Goal: Subscribe to service/newsletter

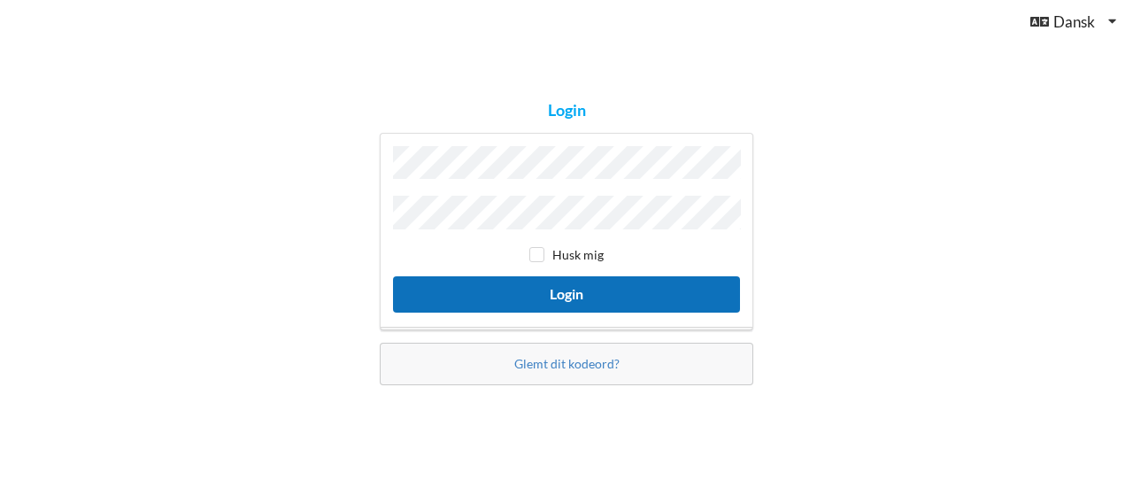
click at [574, 281] on button "Login" at bounding box center [566, 294] width 347 height 36
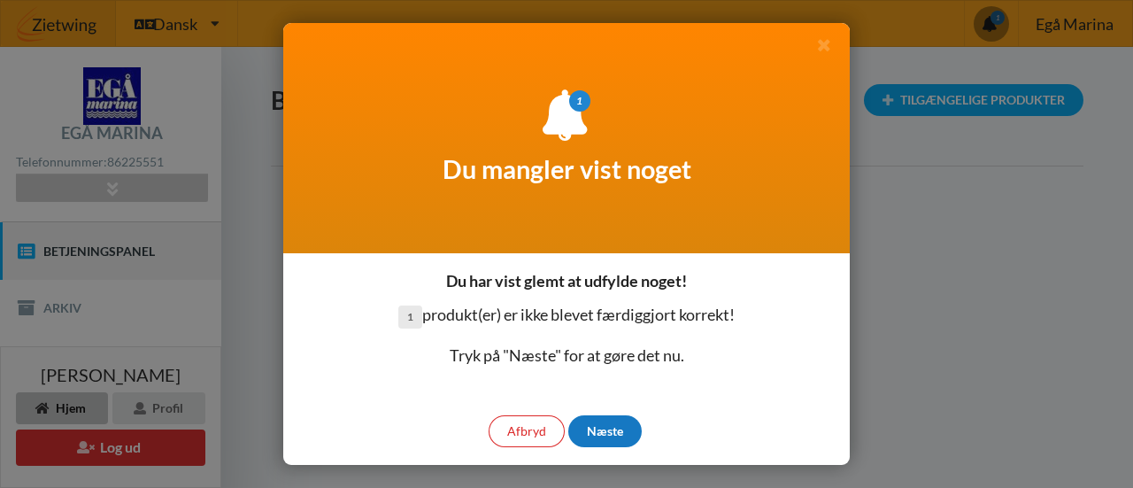
click at [599, 424] on div "Næste" at bounding box center [604, 431] width 73 height 32
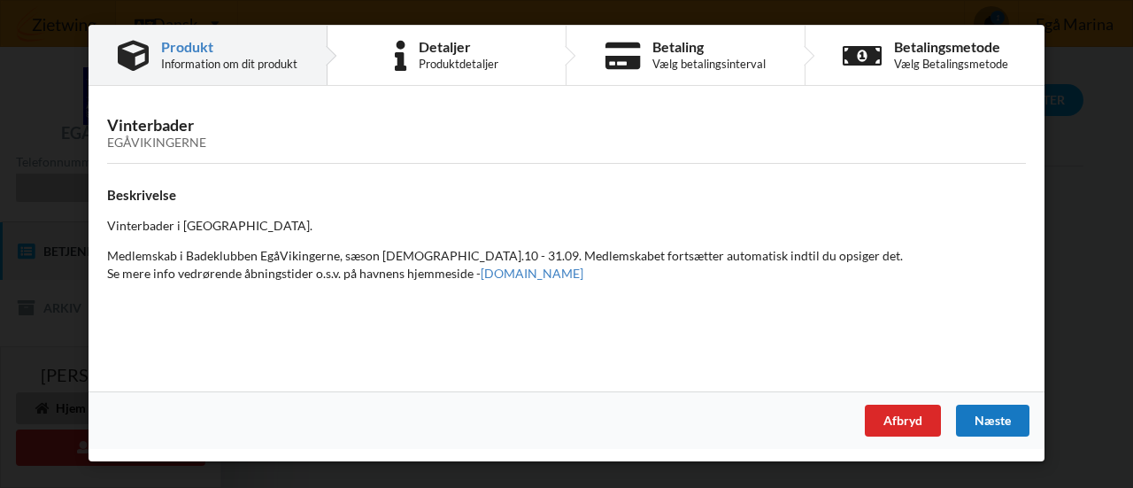
click at [1004, 416] on div "Næste" at bounding box center [992, 421] width 73 height 32
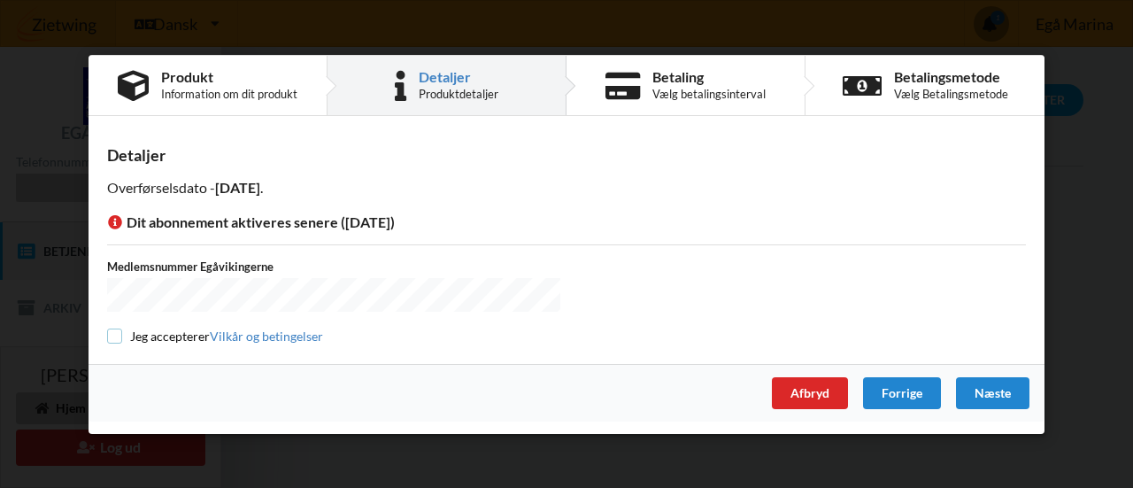
click at [113, 334] on input "checkbox" at bounding box center [114, 335] width 15 height 15
checkbox input "true"
click at [993, 392] on div "Næste" at bounding box center [992, 392] width 73 height 32
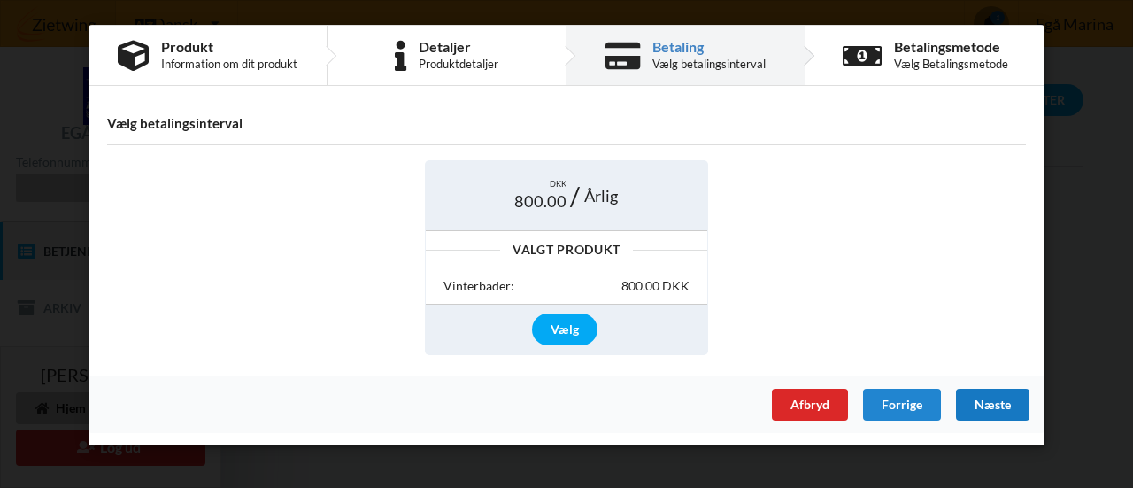
click at [995, 398] on div "Næste" at bounding box center [992, 405] width 73 height 32
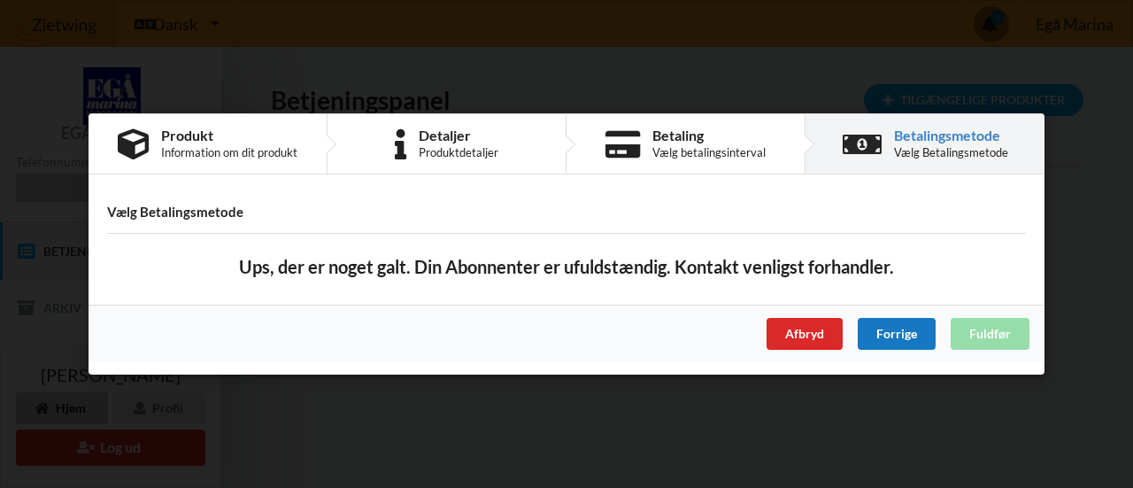
click at [880, 341] on div "Forrige" at bounding box center [897, 334] width 78 height 32
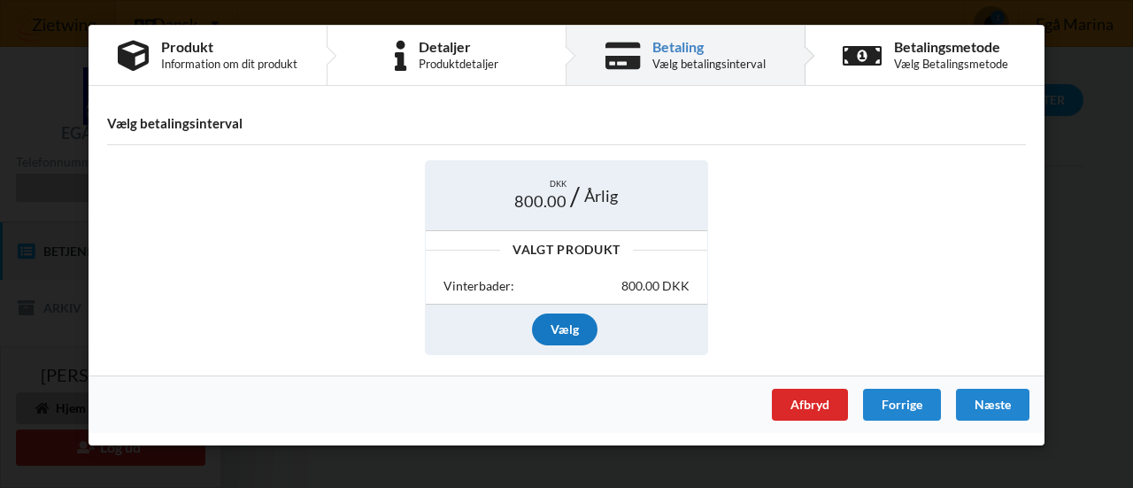
click at [551, 330] on div "Vælg" at bounding box center [565, 329] width 66 height 32
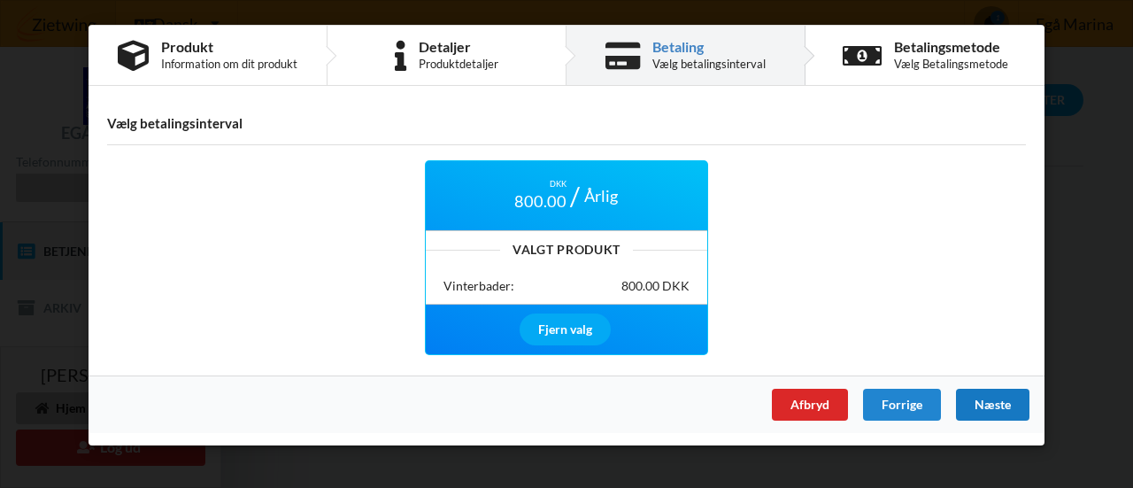
click at [986, 398] on div "Næste" at bounding box center [992, 405] width 73 height 32
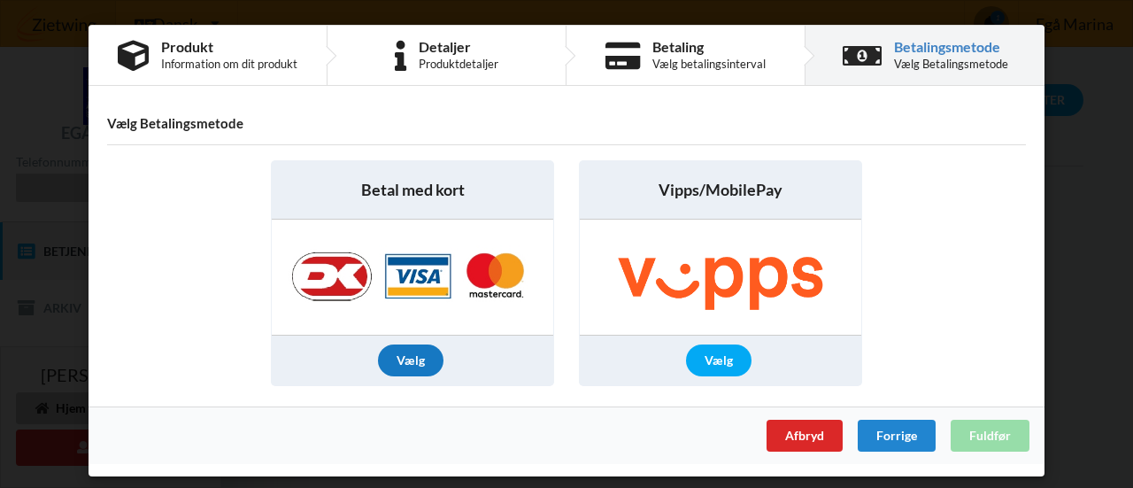
click at [421, 359] on div "Vælg" at bounding box center [411, 360] width 66 height 32
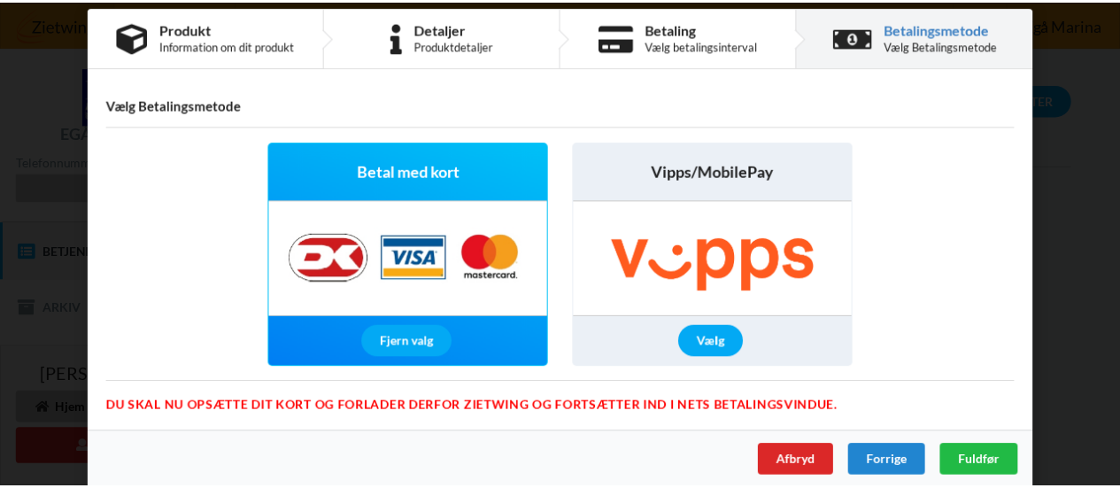
scroll to position [29, 0]
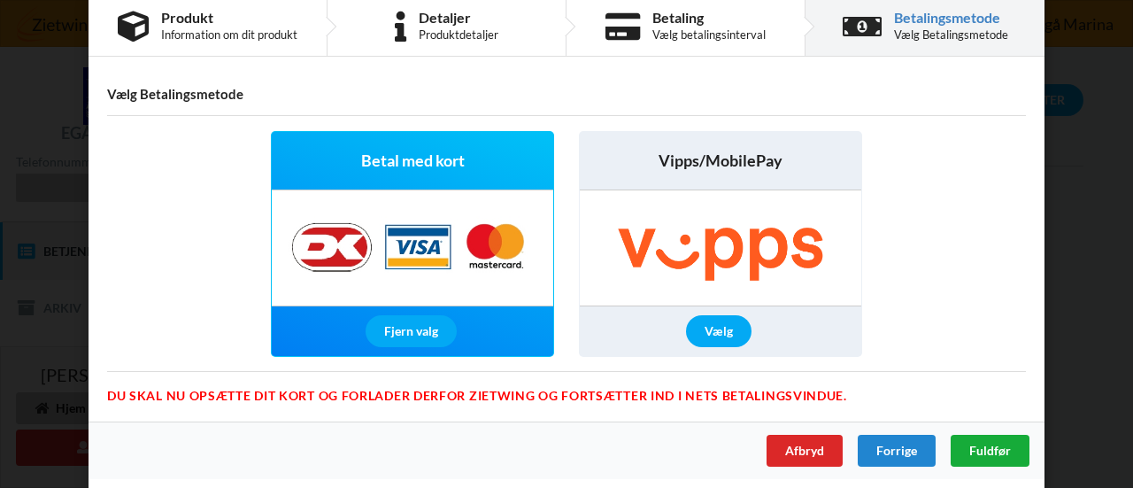
click at [1002, 452] on span "Fuldfør" at bounding box center [990, 450] width 42 height 15
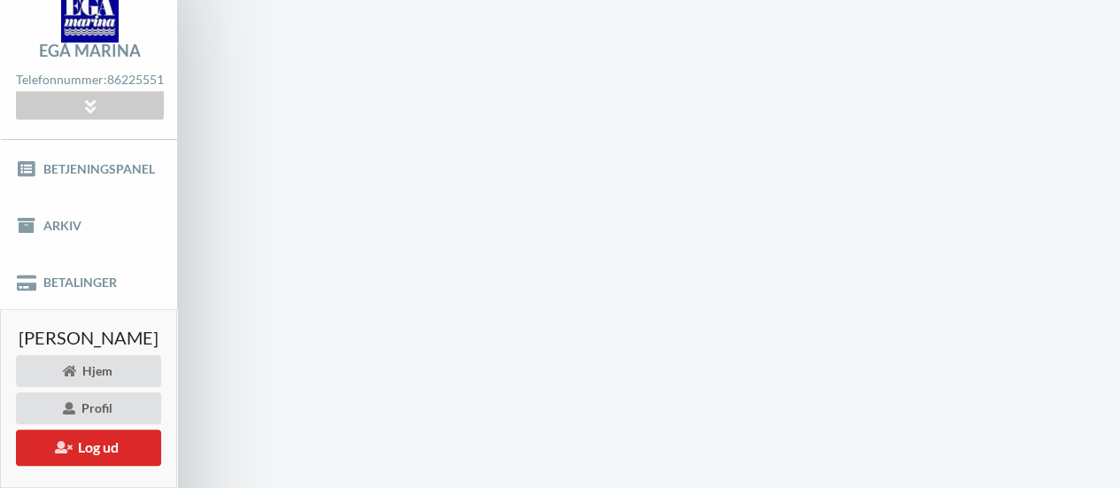
scroll to position [1, 0]
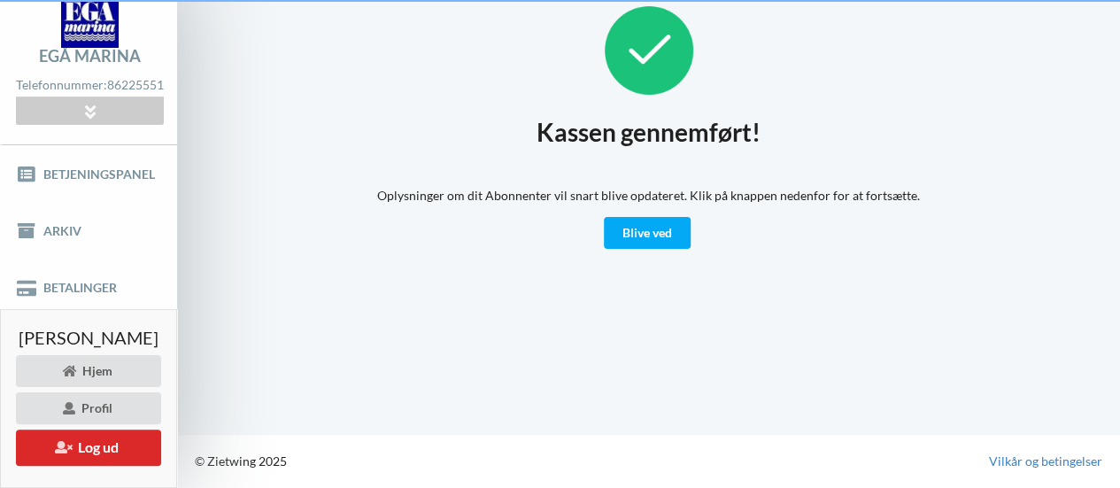
scroll to position [75, 0]
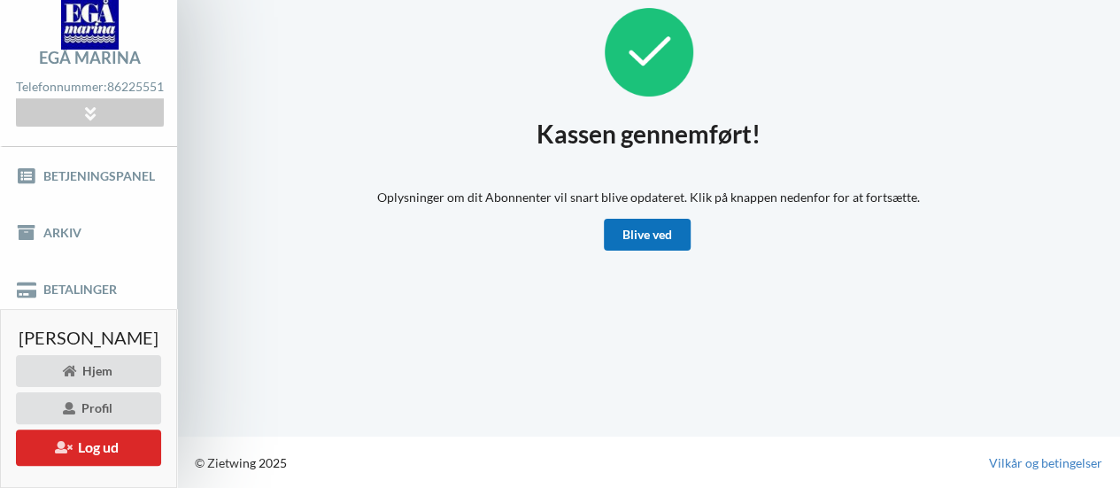
click at [668, 235] on link "Blive ved" at bounding box center [647, 235] width 87 height 32
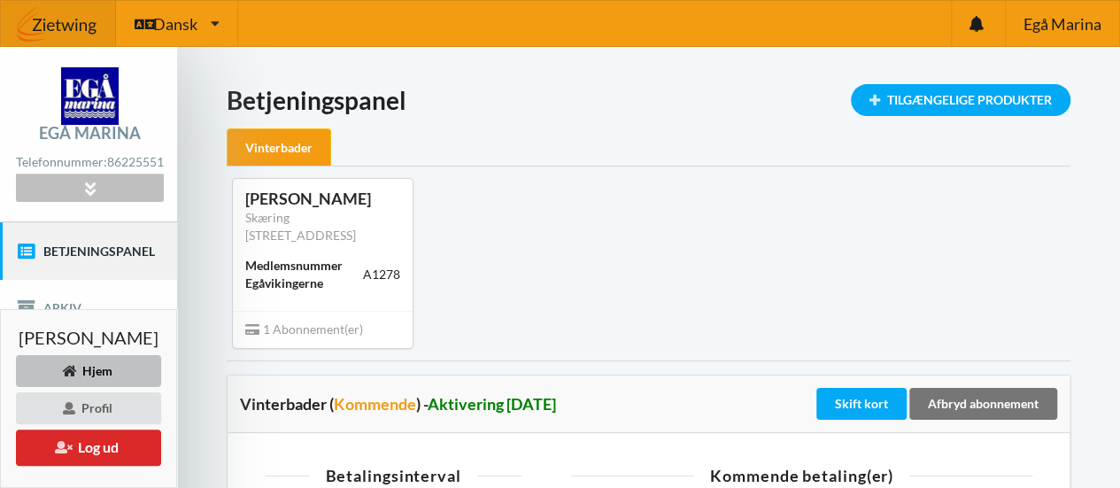
click at [100, 189] on icon at bounding box center [90, 188] width 20 height 15
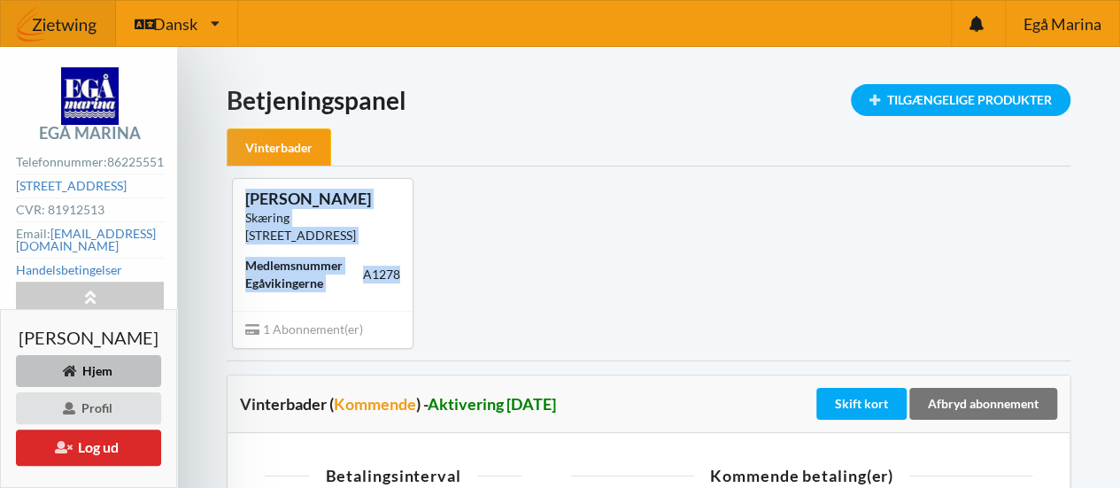
drag, startPoint x: 297, startPoint y: 199, endPoint x: 436, endPoint y: 318, distance: 182.7
click at [413, 310] on div "Henrik loff Feldstedt Skæring Skolevej 107, 8250 Egå Medlemsnummer Egåvikingern…" at bounding box center [323, 244] width 180 height 131
click at [540, 318] on div "Henrik loff Feldstedt Skæring Skolevej 107, 8250 Egå Medlemsnummer Egåvikingern…" at bounding box center [648, 262] width 869 height 193
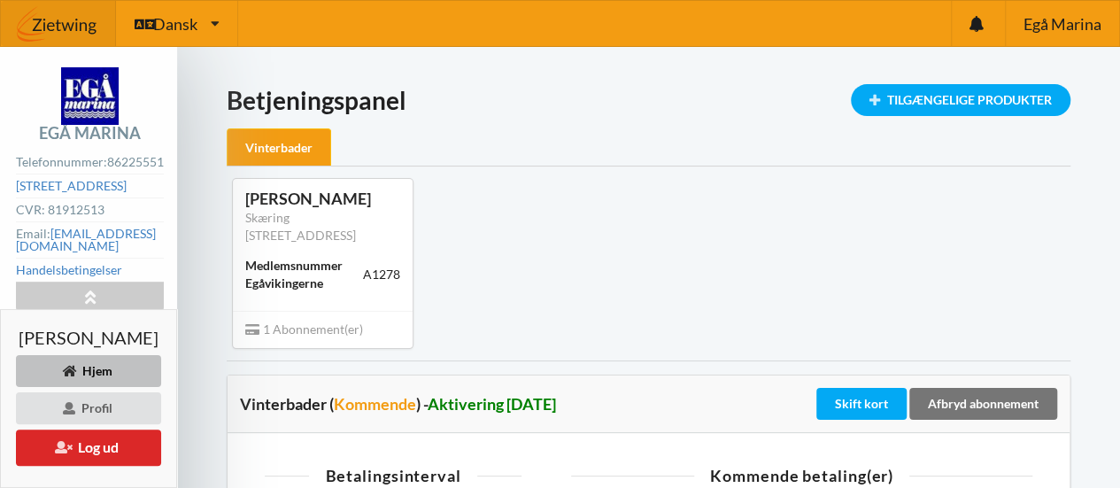
click at [650, 282] on div "Henrik loff Feldstedt Skæring Skolevej 107, 8250 Egå Medlemsnummer Egåvikingern…" at bounding box center [648, 262] width 869 height 193
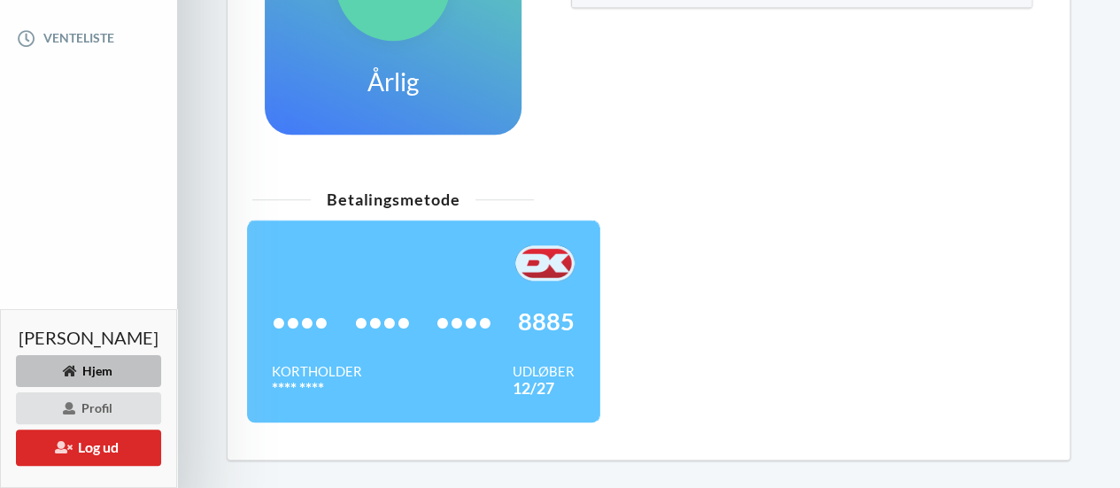
scroll to position [620, 0]
